Goal: Task Accomplishment & Management: Manage account settings

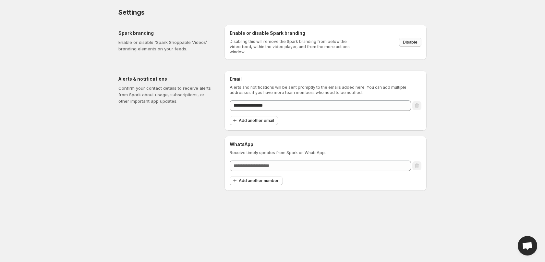
click at [409, 42] on span "Disable" at bounding box center [410, 42] width 15 height 5
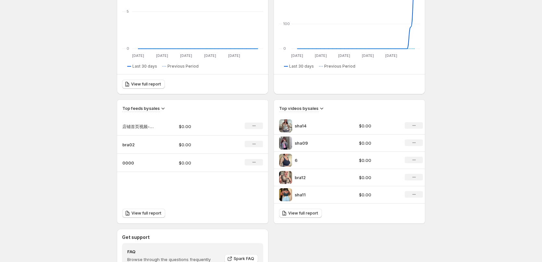
scroll to position [236, 0]
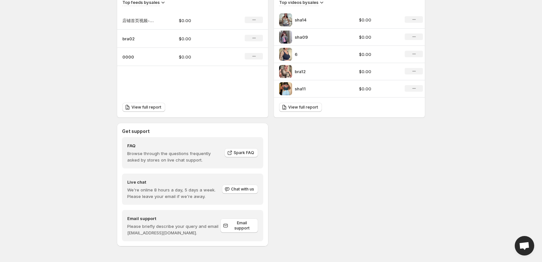
click at [518, 244] on span "Open chat" at bounding box center [524, 245] width 19 height 19
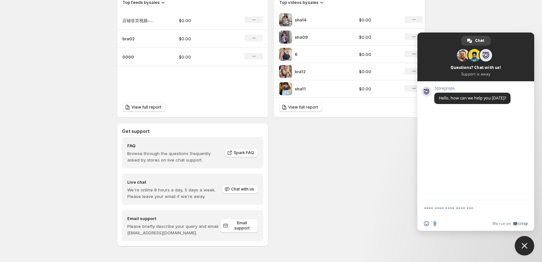
click at [325, 190] on div "Get support FAQ Browse through the questions frequently asked by stores on live…" at bounding box center [271, 184] width 308 height 123
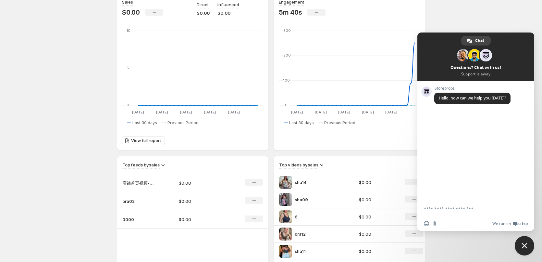
scroll to position [0, 0]
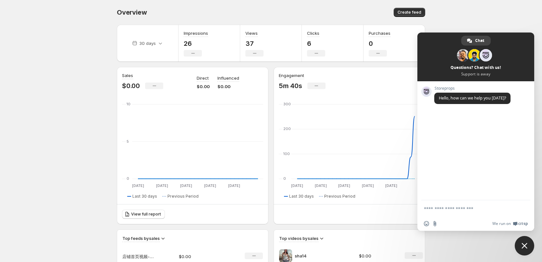
click at [81, 52] on body "Home Feeds Videos Subscription Settings Overview. This page is ready Overview C…" at bounding box center [271, 131] width 542 height 262
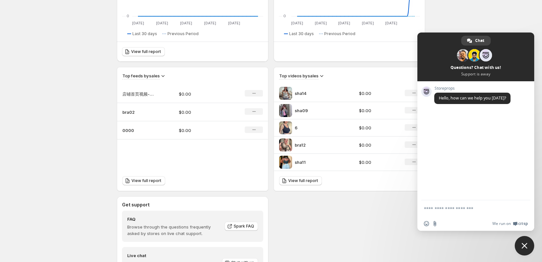
scroll to position [236, 0]
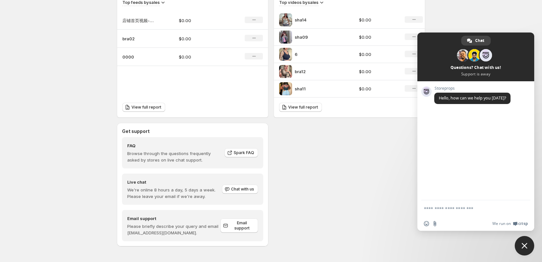
click at [526, 245] on span "Close chat" at bounding box center [525, 245] width 6 height 6
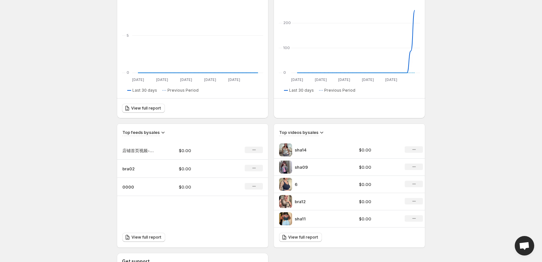
scroll to position [0, 0]
